Goal: Find specific page/section: Find specific page/section

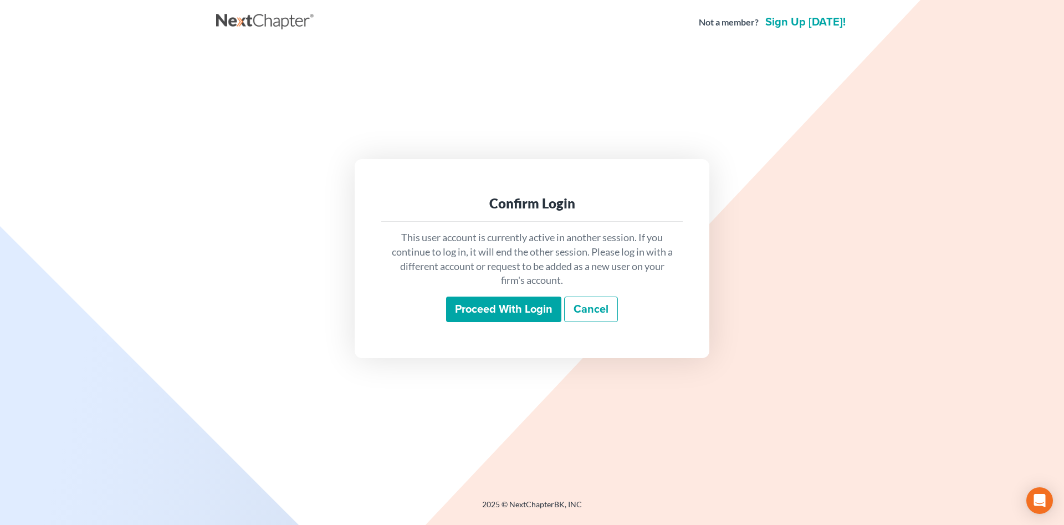
click at [465, 313] on input "Proceed with login" at bounding box center [503, 310] width 115 height 26
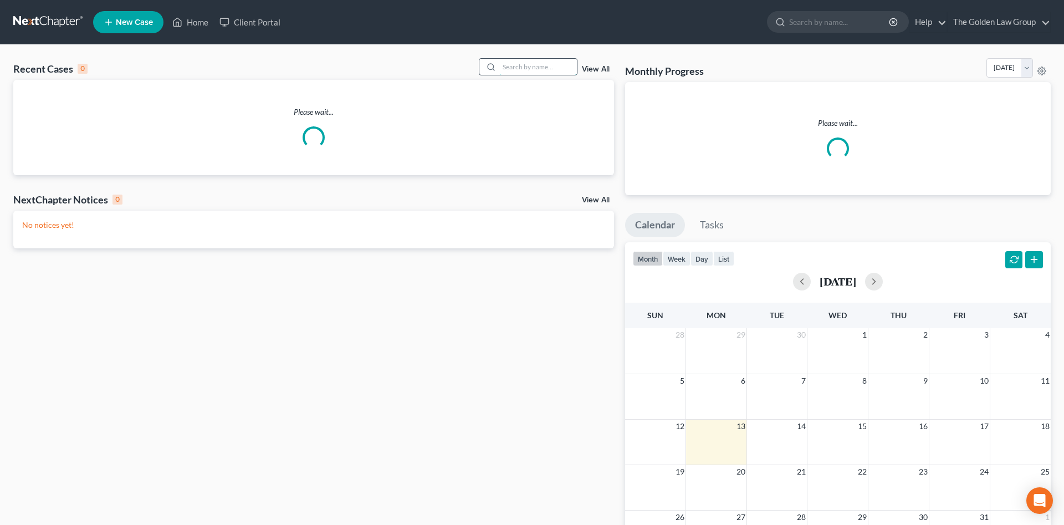
click at [504, 68] on input "search" at bounding box center [539, 67] width 78 height 16
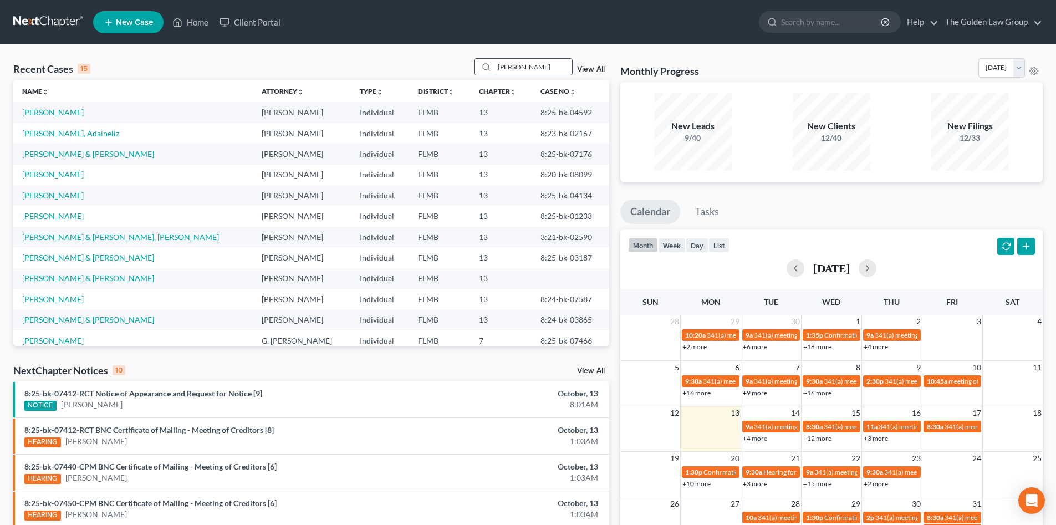
type input "[PERSON_NAME]"
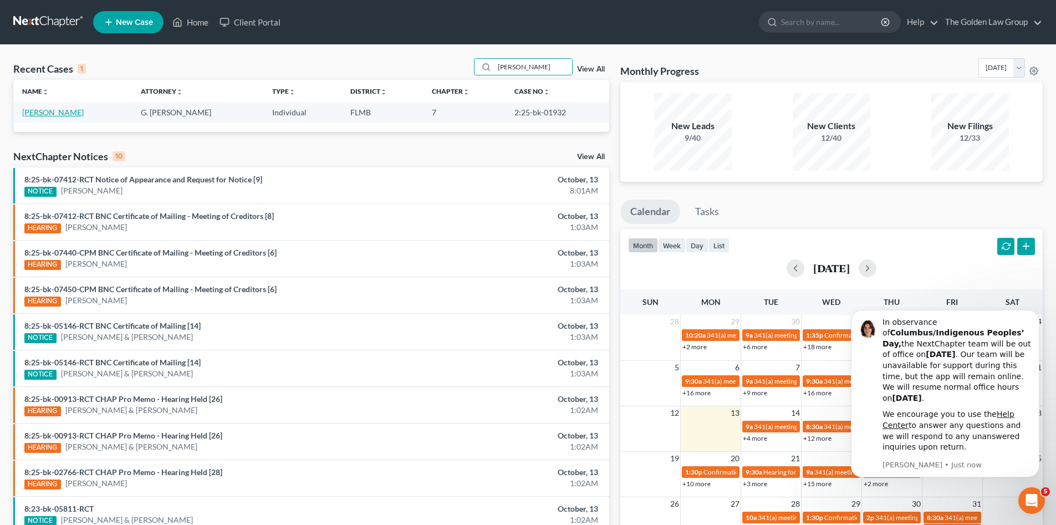
click at [50, 109] on link "[PERSON_NAME]" at bounding box center [53, 112] width 62 height 9
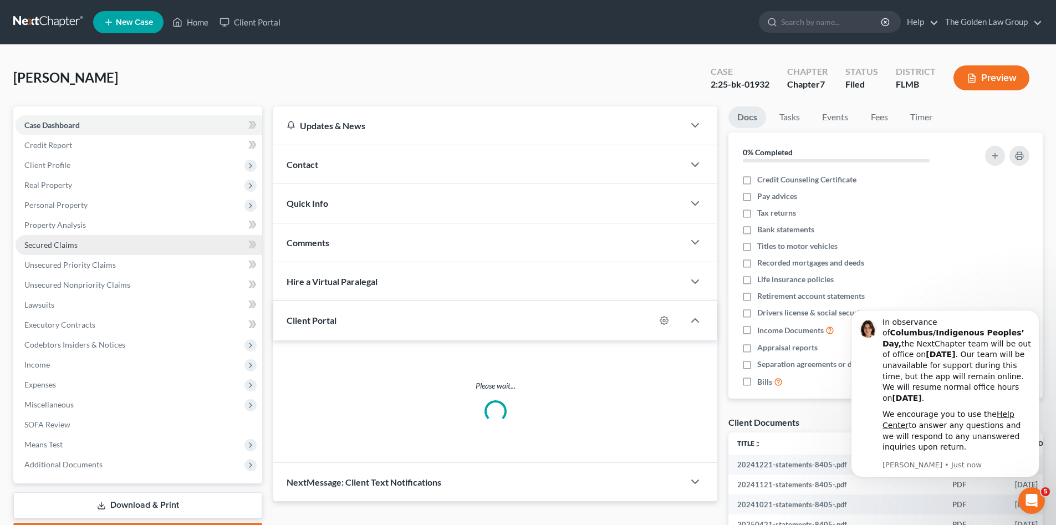
click at [73, 245] on span "Secured Claims" at bounding box center [50, 244] width 53 height 9
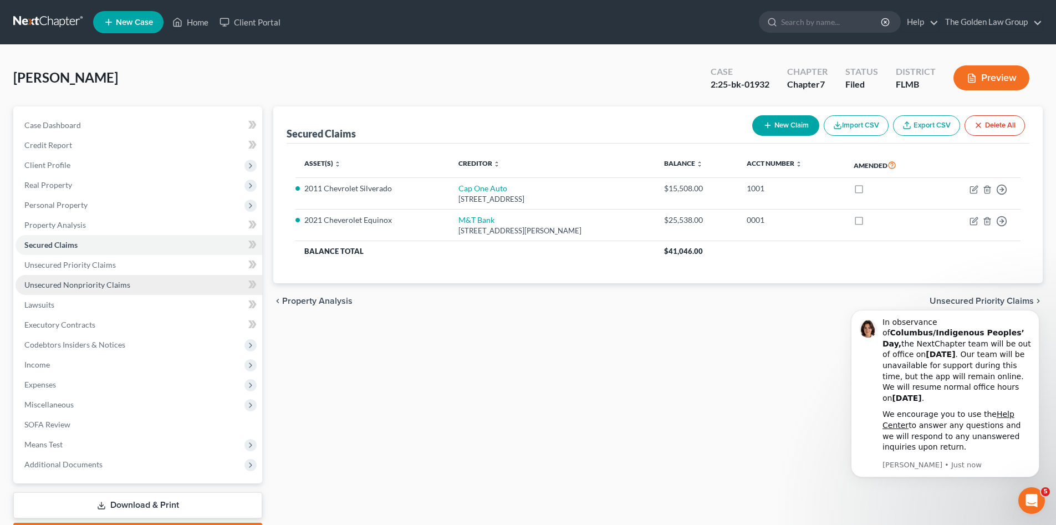
click at [104, 289] on span "Unsecured Nonpriority Claims" at bounding box center [77, 284] width 106 height 9
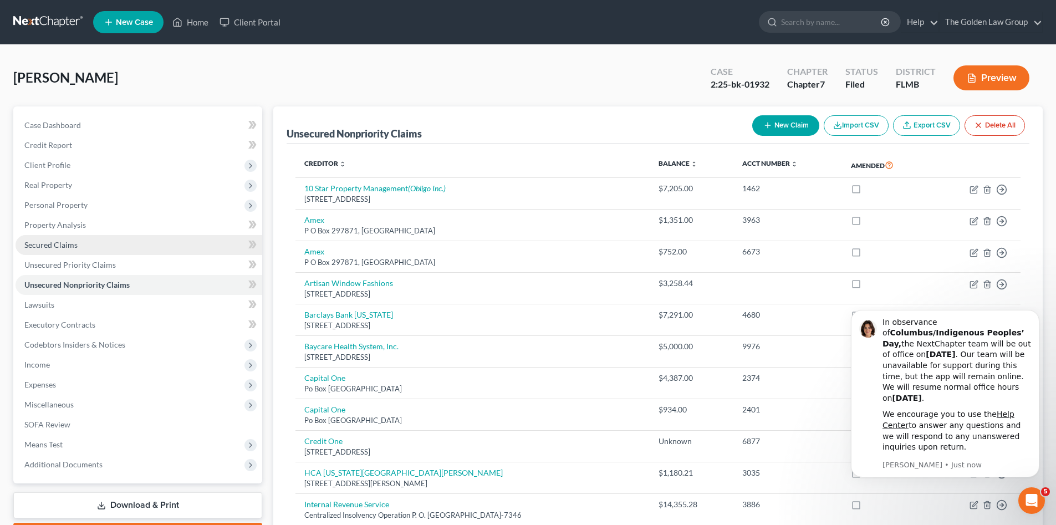
click at [117, 239] on link "Secured Claims" at bounding box center [139, 245] width 247 height 20
